Goal: Task Accomplishment & Management: Manage account settings

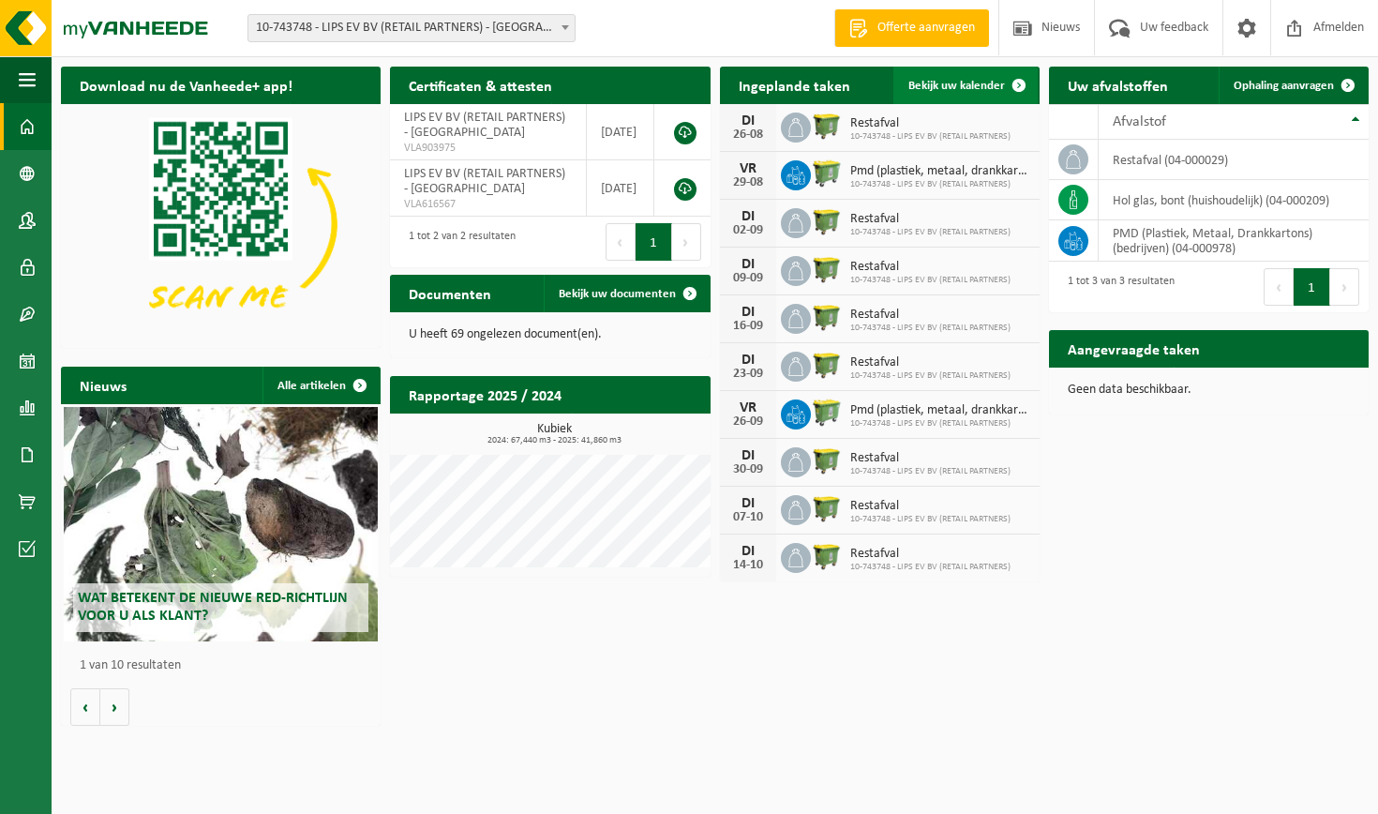
click at [942, 87] on span "Bekijk uw kalender" at bounding box center [956, 86] width 97 height 12
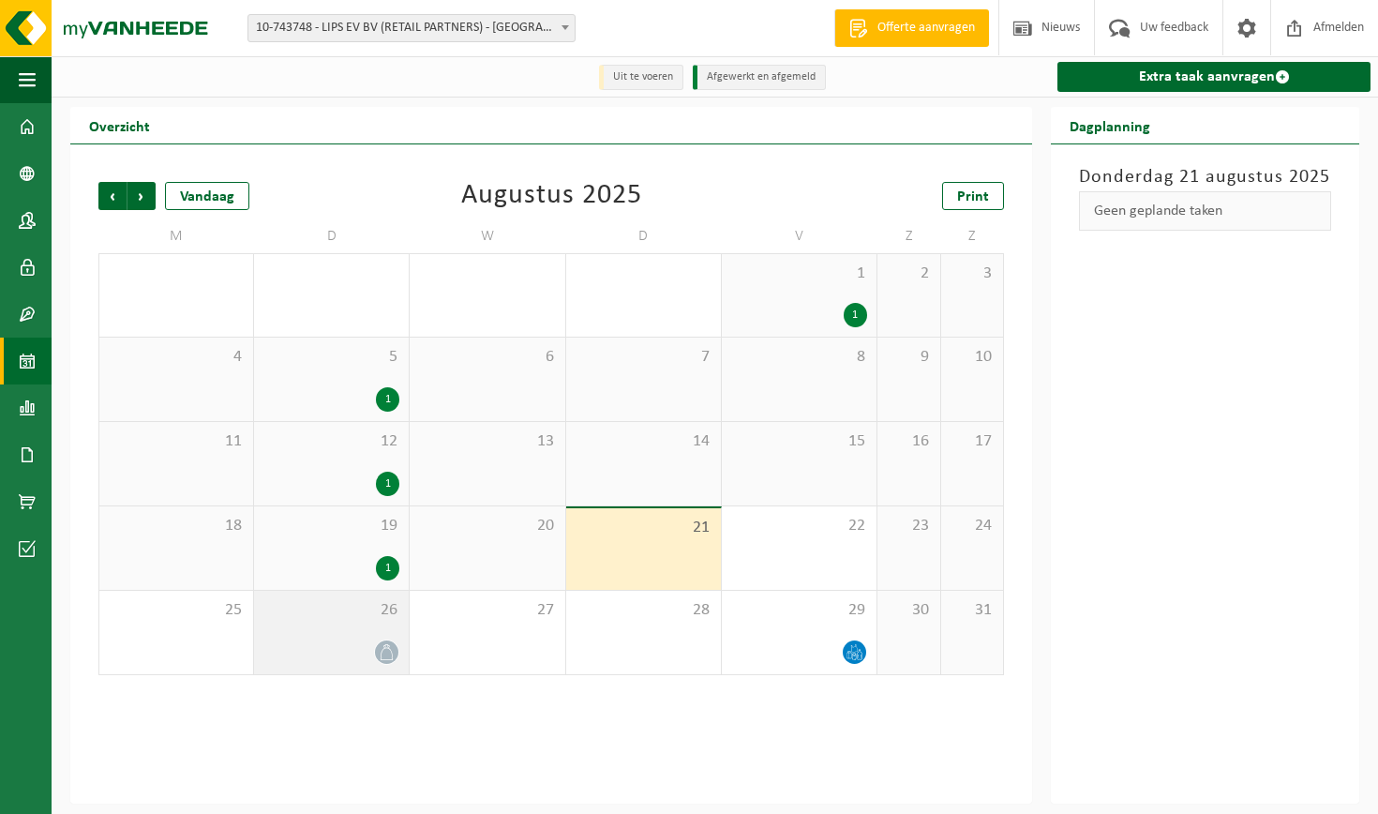
click at [363, 640] on div at bounding box center [331, 651] width 136 height 25
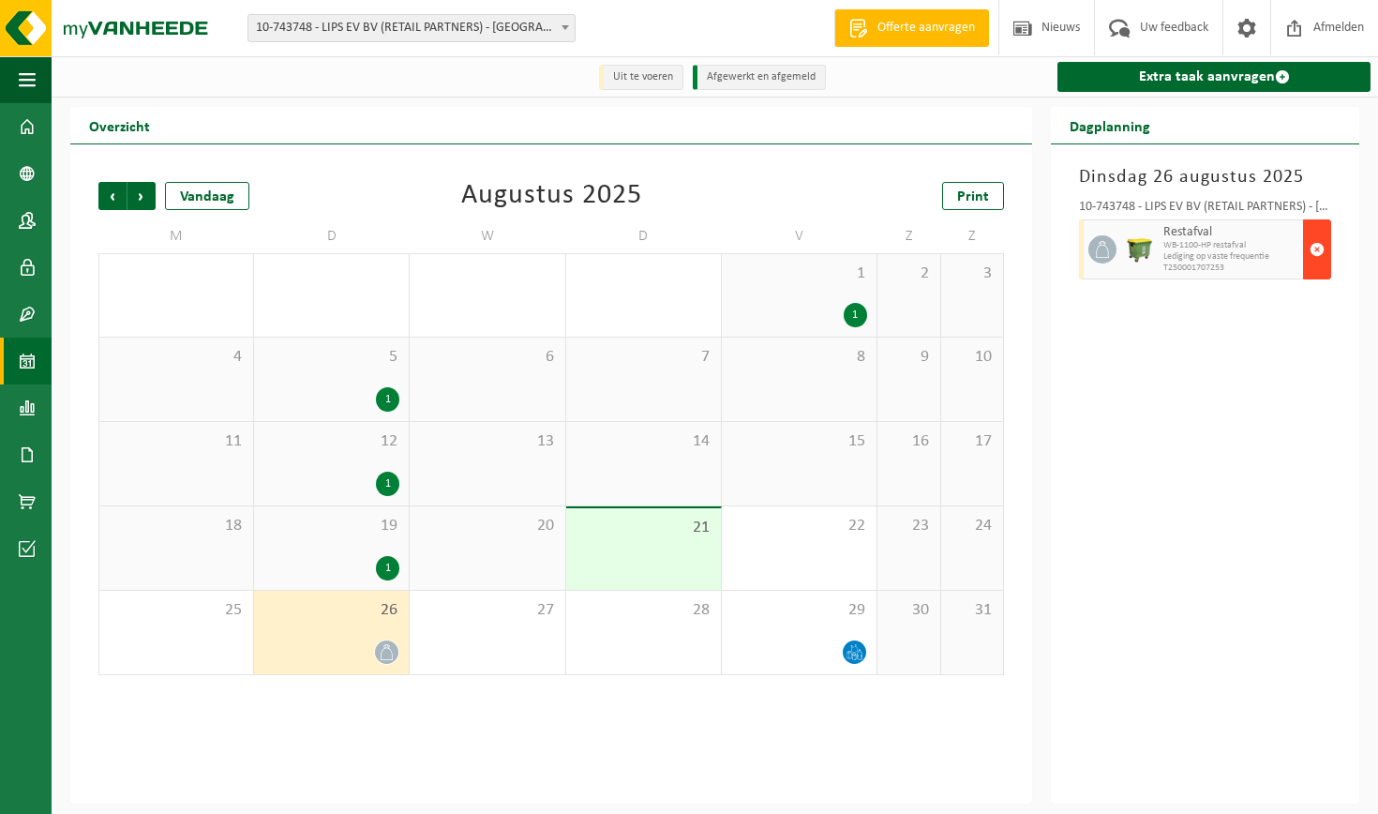
click at [1324, 252] on span "button" at bounding box center [1317, 250] width 15 height 38
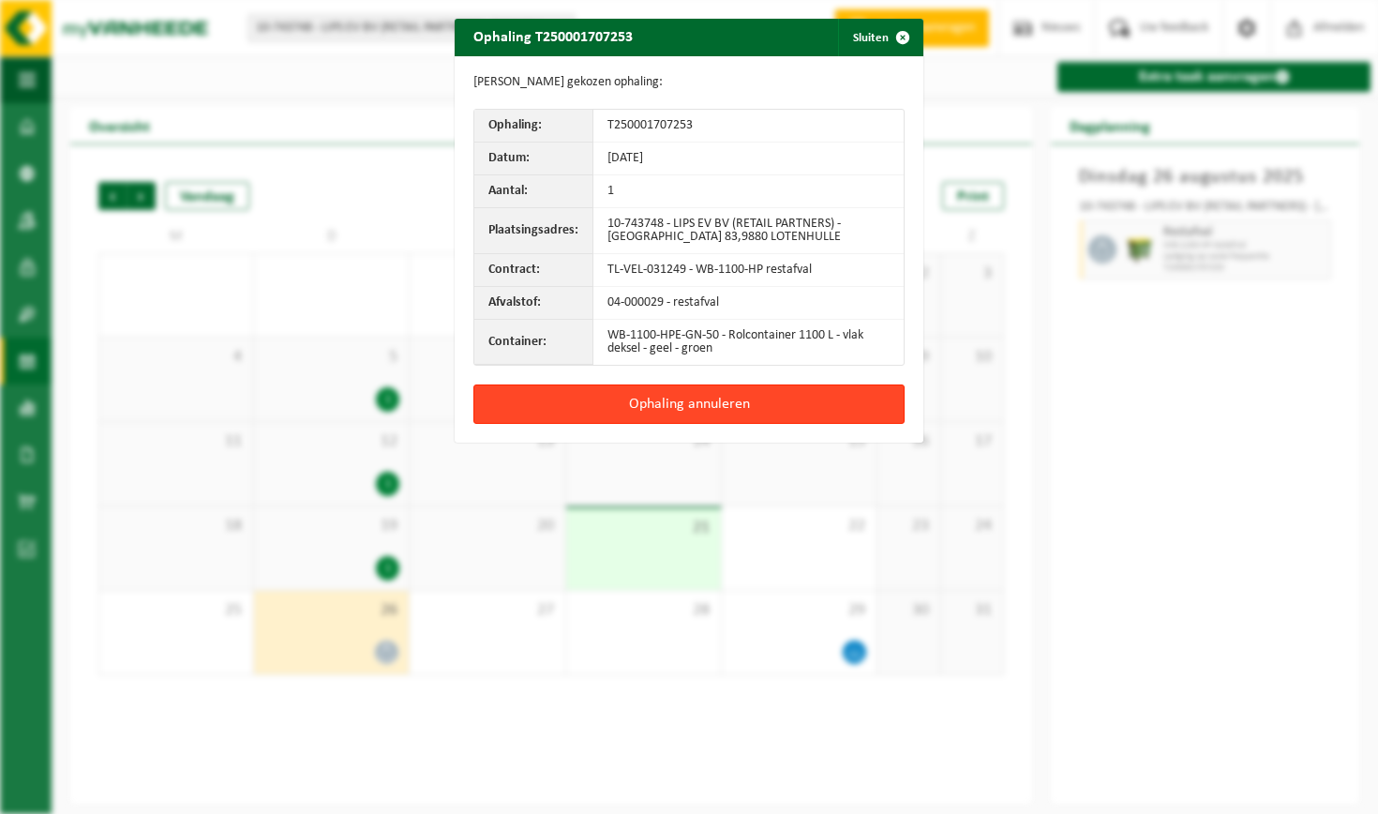
click at [802, 399] on button "Ophaling annuleren" at bounding box center [688, 403] width 431 height 39
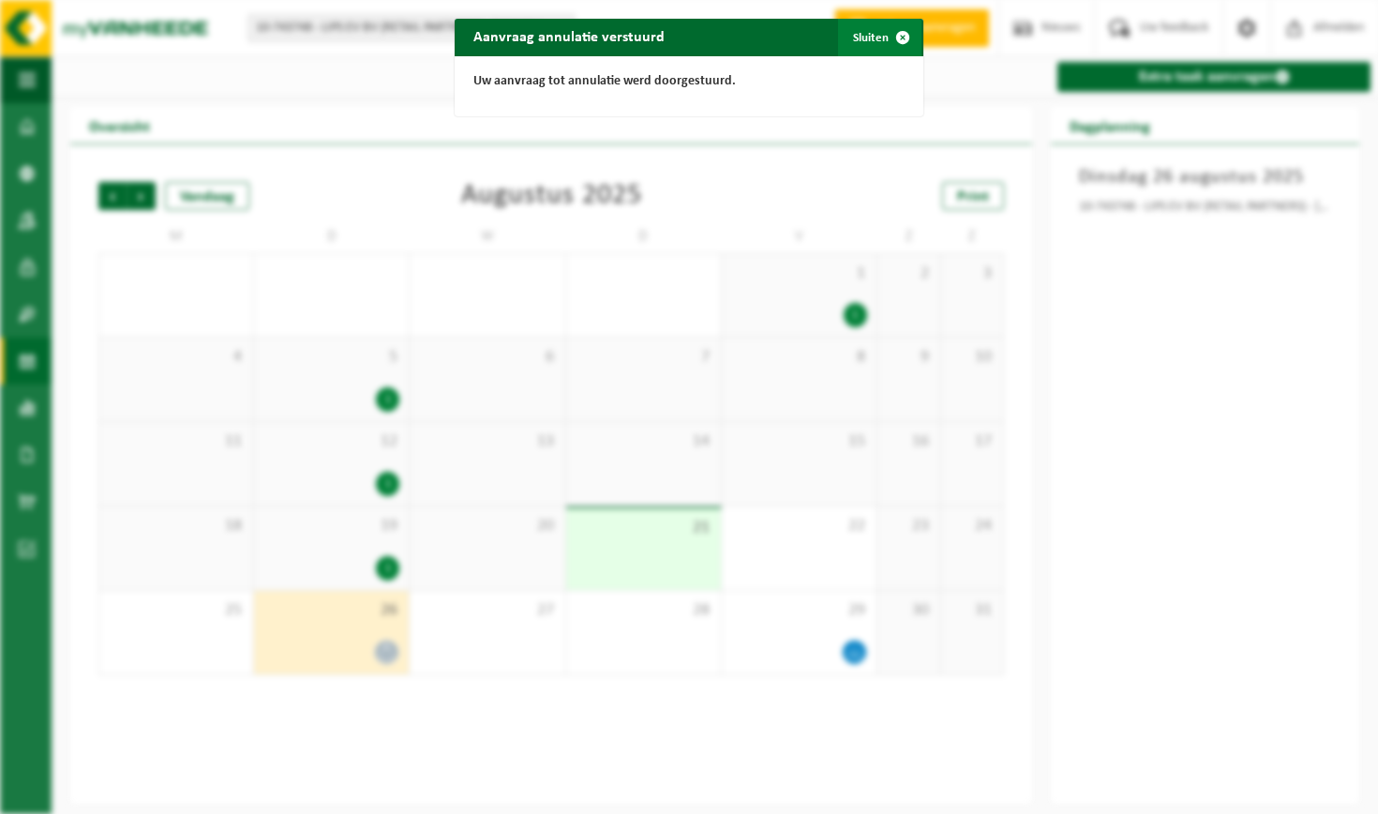
click at [883, 43] on button "Sluiten" at bounding box center [879, 38] width 83 height 38
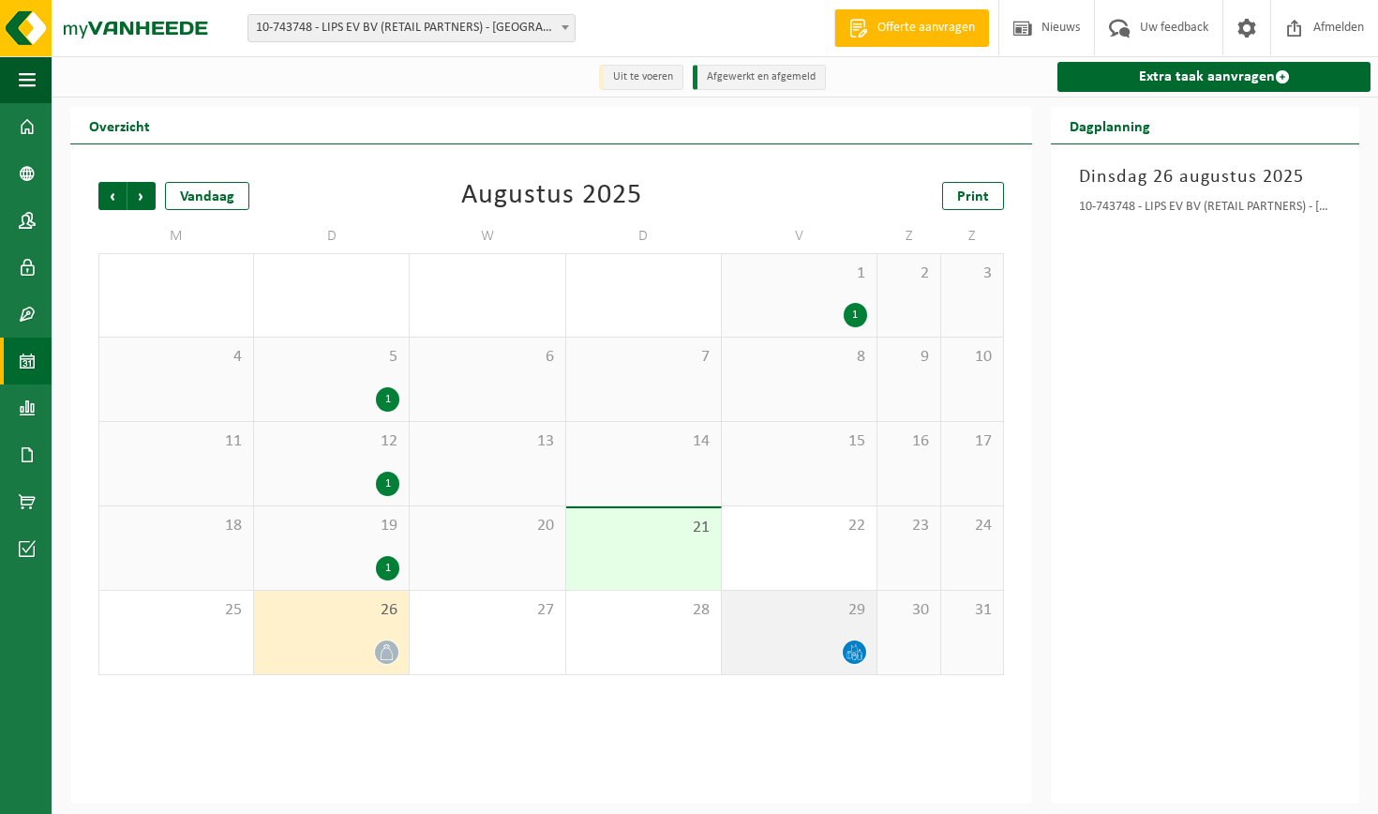
click at [815, 616] on span "29" at bounding box center [799, 610] width 136 height 21
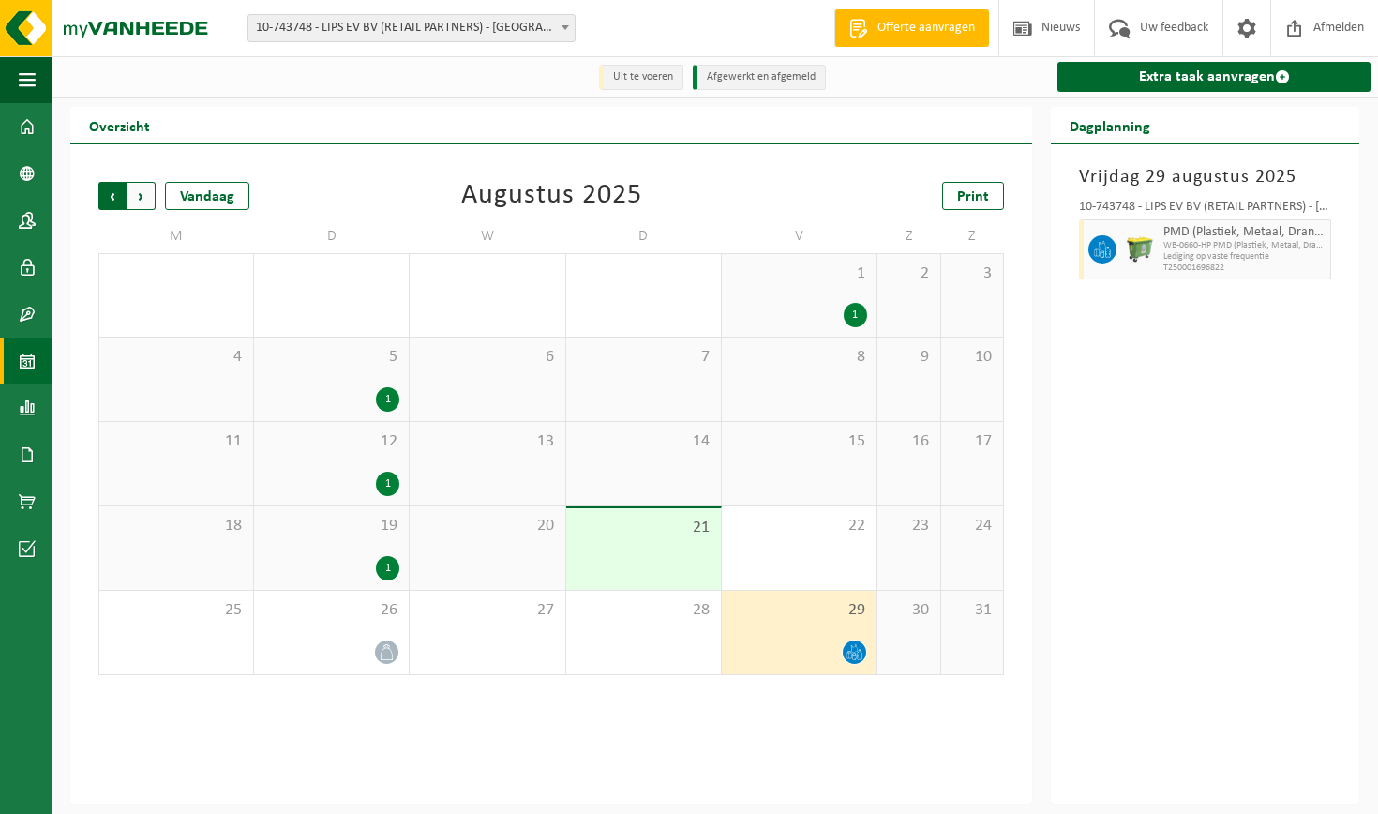
click at [142, 188] on span "Volgende" at bounding box center [142, 196] width 28 height 28
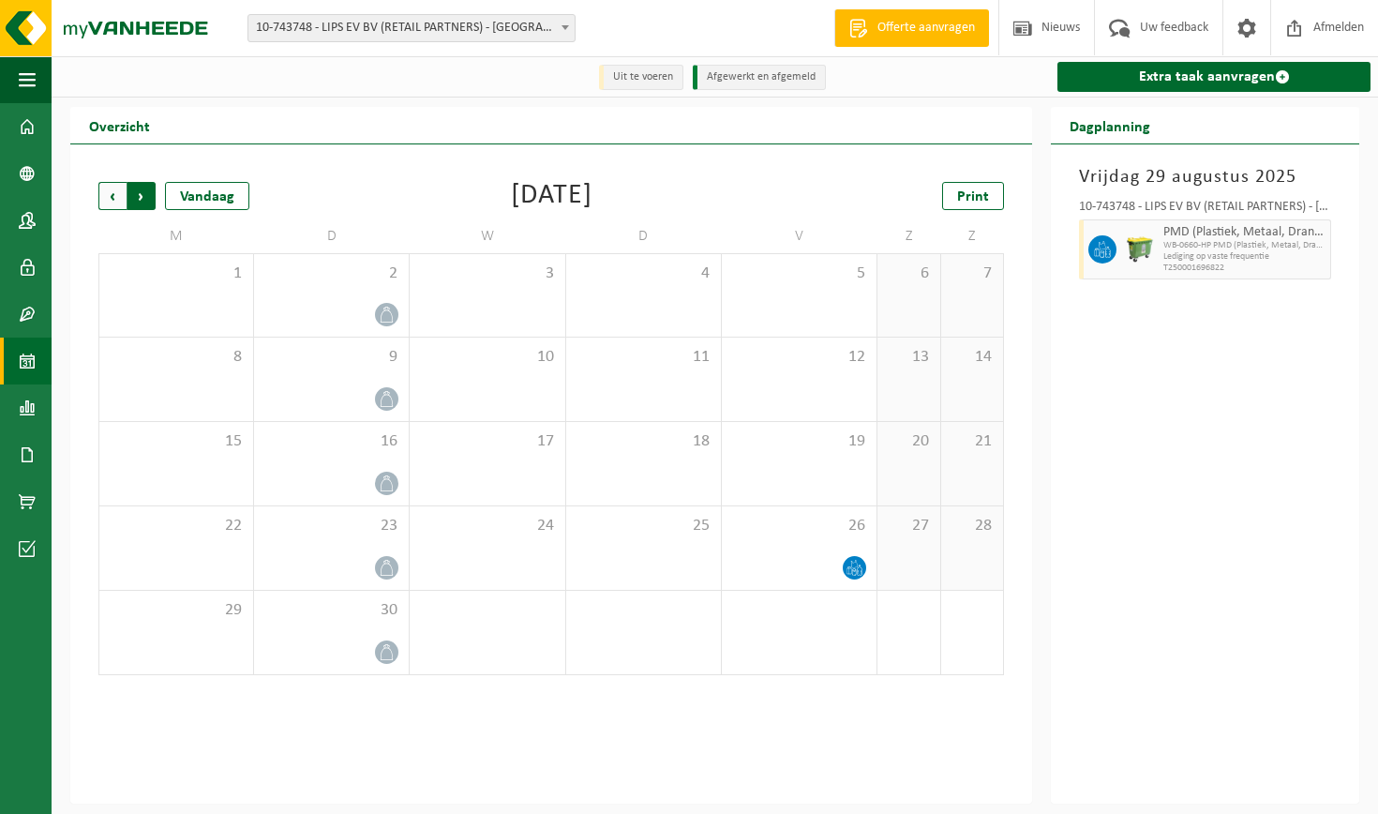
click at [123, 200] on span "Vorige" at bounding box center [112, 196] width 28 height 28
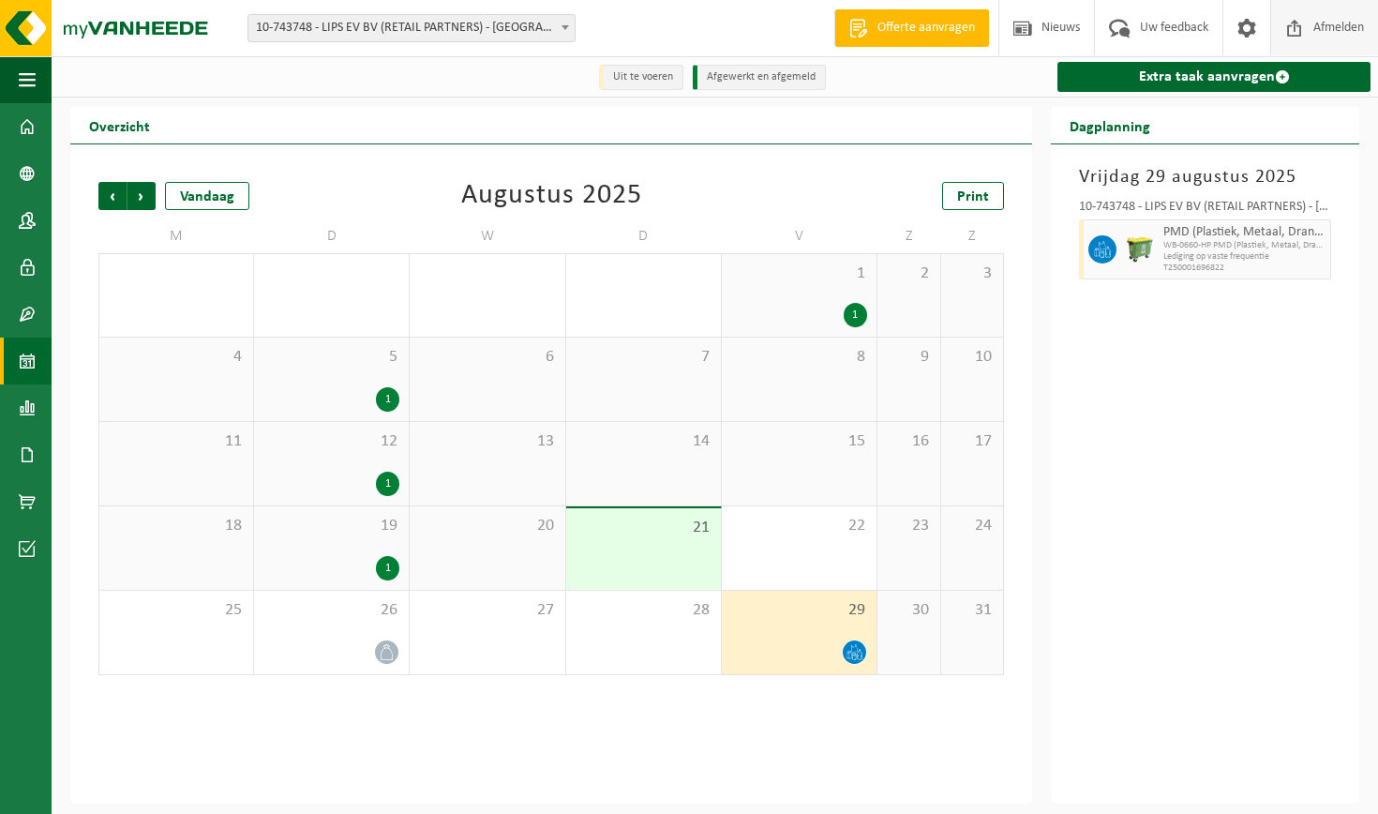
click at [1346, 30] on span "Afmelden" at bounding box center [1339, 27] width 60 height 55
